Goal: Navigation & Orientation: Find specific page/section

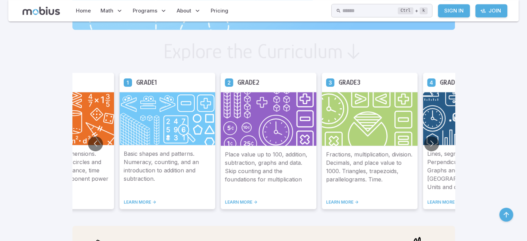
scroll to position [366, 0]
click at [427, 144] on button "Go to next slide" at bounding box center [431, 143] width 15 height 15
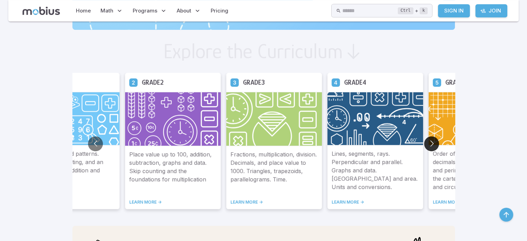
click at [427, 144] on button "Go to next slide" at bounding box center [431, 143] width 15 height 15
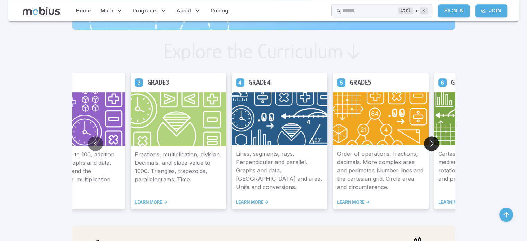
click at [427, 144] on button "Go to next slide" at bounding box center [431, 143] width 15 height 15
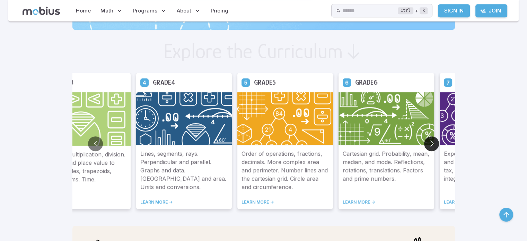
click at [427, 144] on button "Go to next slide" at bounding box center [431, 143] width 15 height 15
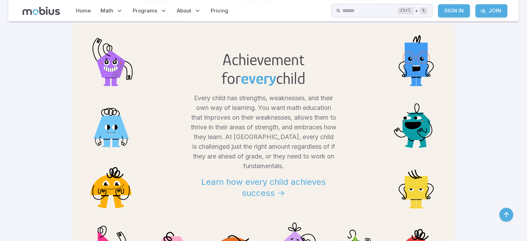
scroll to position [568, 0]
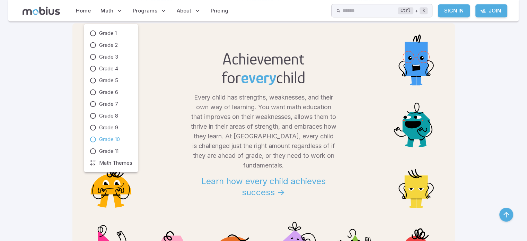
click at [99, 138] on link "Grade 10" at bounding box center [110, 139] width 43 height 8
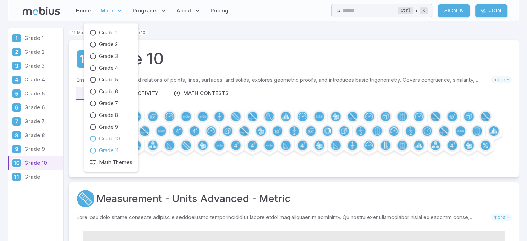
click at [102, 149] on span "Grade 11" at bounding box center [108, 150] width 19 height 8
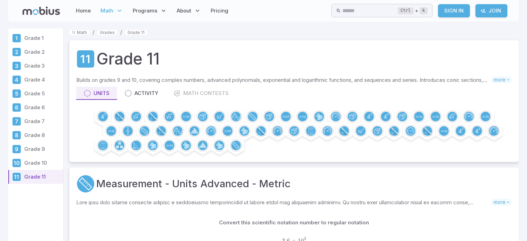
click at [103, 115] on span "Grade 8" at bounding box center [108, 119] width 19 height 8
